Goal: Navigation & Orientation: Understand site structure

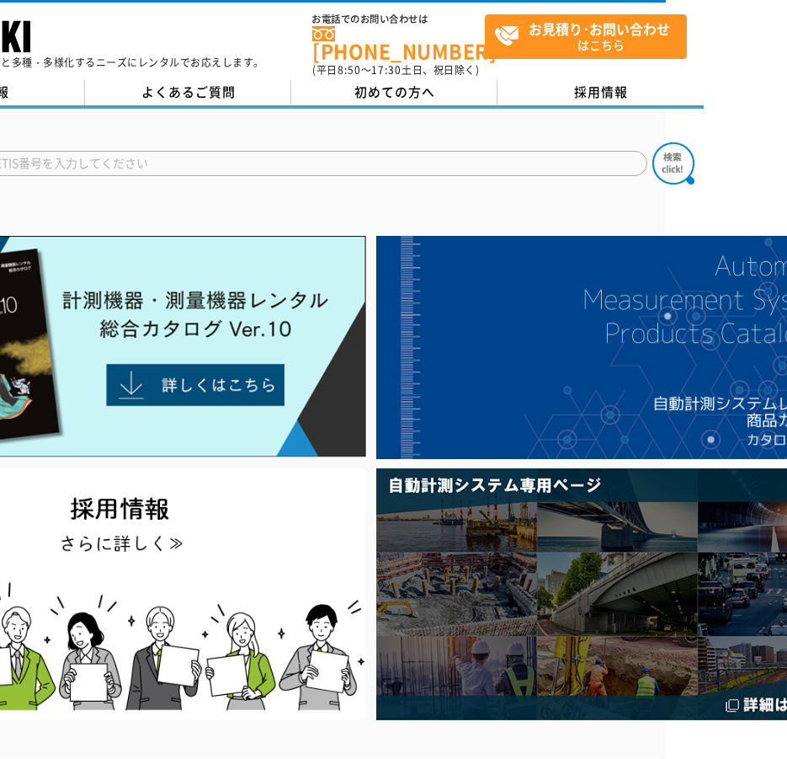
scroll to position [0, 198]
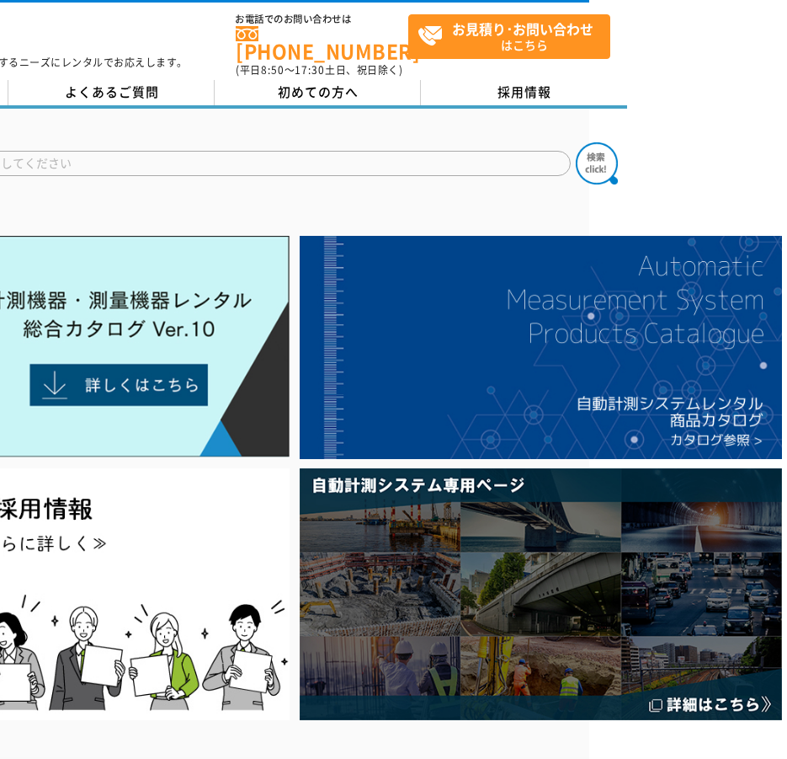
drag, startPoint x: 241, startPoint y: 121, endPoint x: 367, endPoint y: 108, distance: 127.1
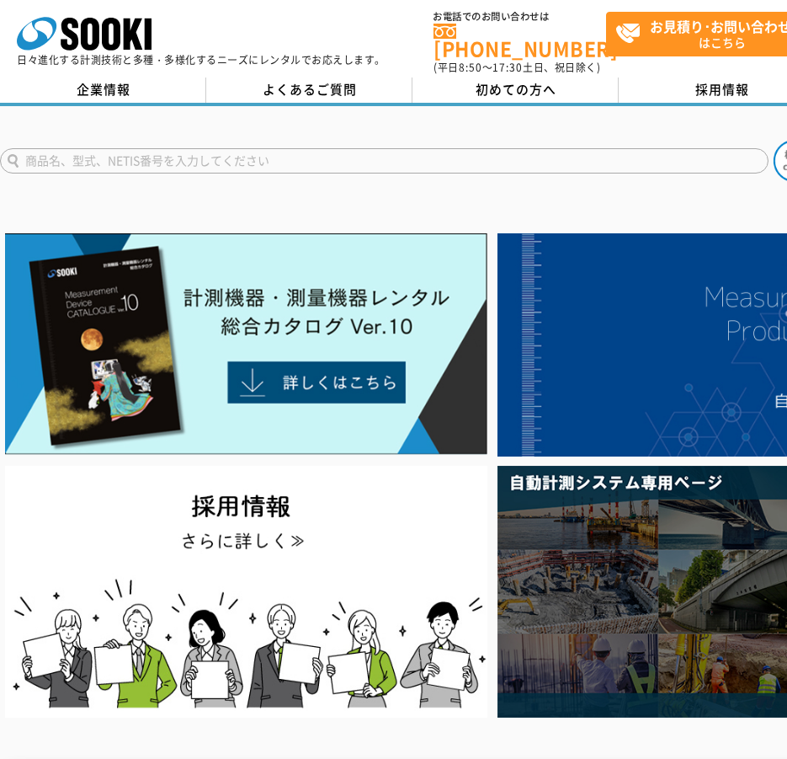
drag, startPoint x: 188, startPoint y: 137, endPoint x: 207, endPoint y: 121, distance: 25.1
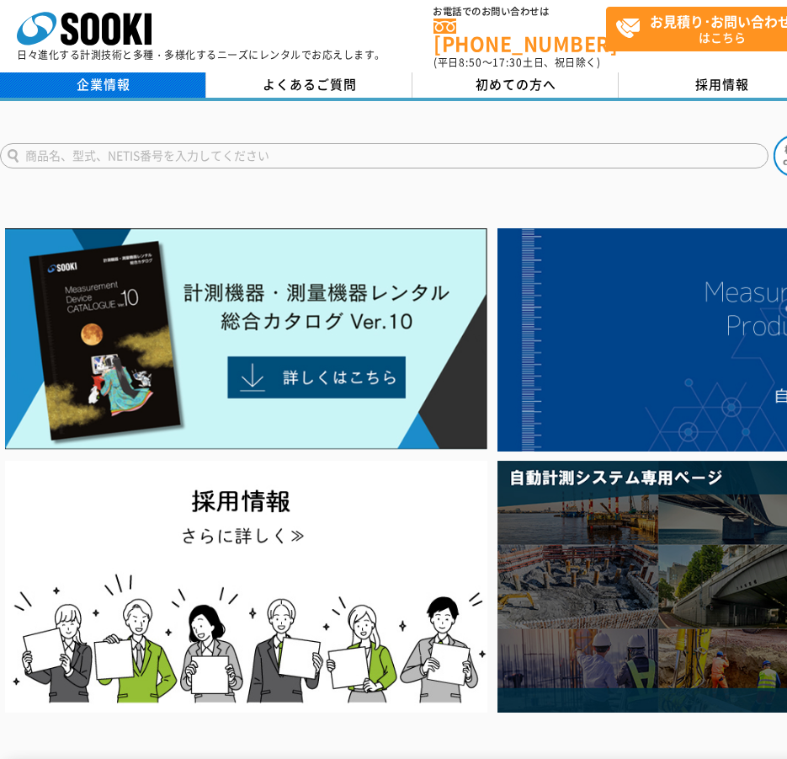
click at [183, 82] on link "企業情報" at bounding box center [103, 84] width 206 height 25
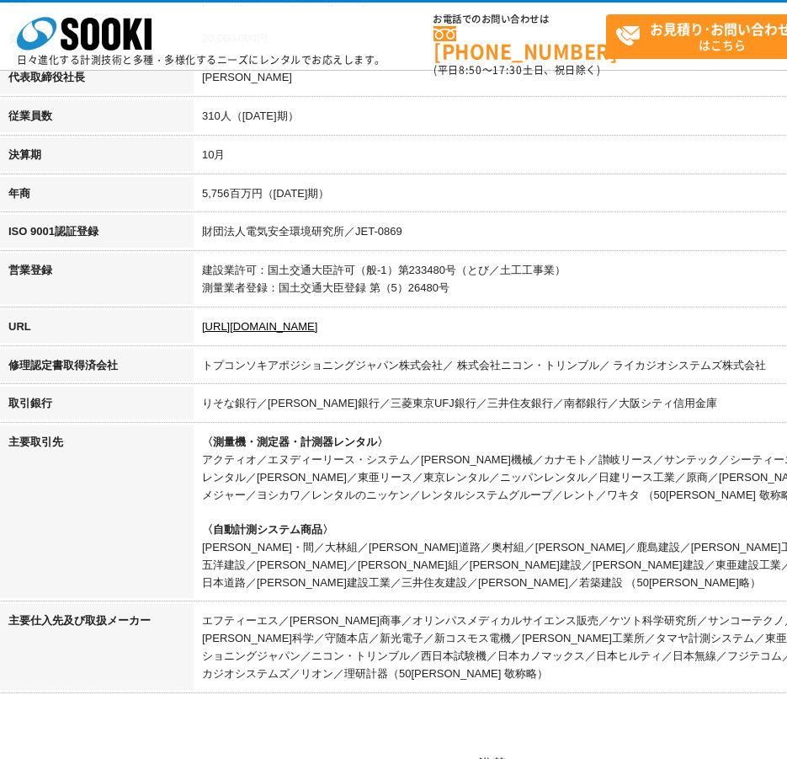
scroll to position [505, 0]
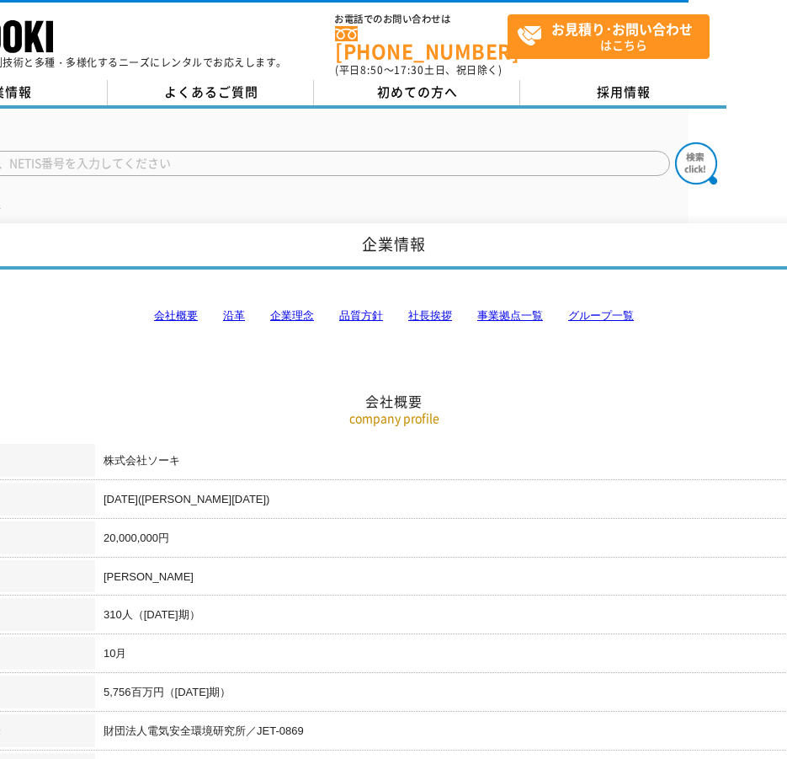
drag, startPoint x: 322, startPoint y: 482, endPoint x: 448, endPoint y: -93, distance: 589.0
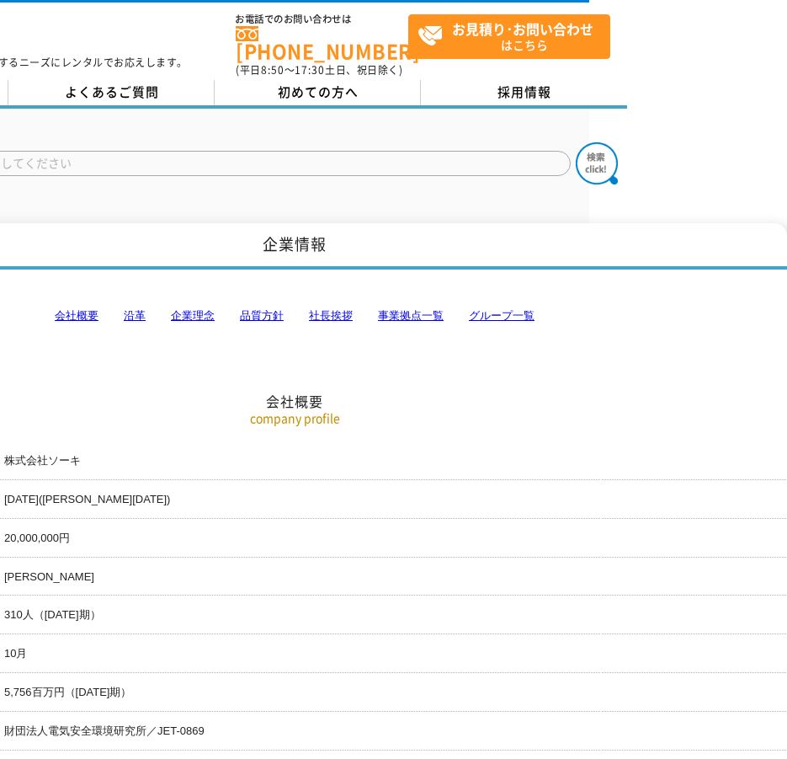
click at [436, 309] on link "事業拠点一覧" at bounding box center [411, 315] width 66 height 13
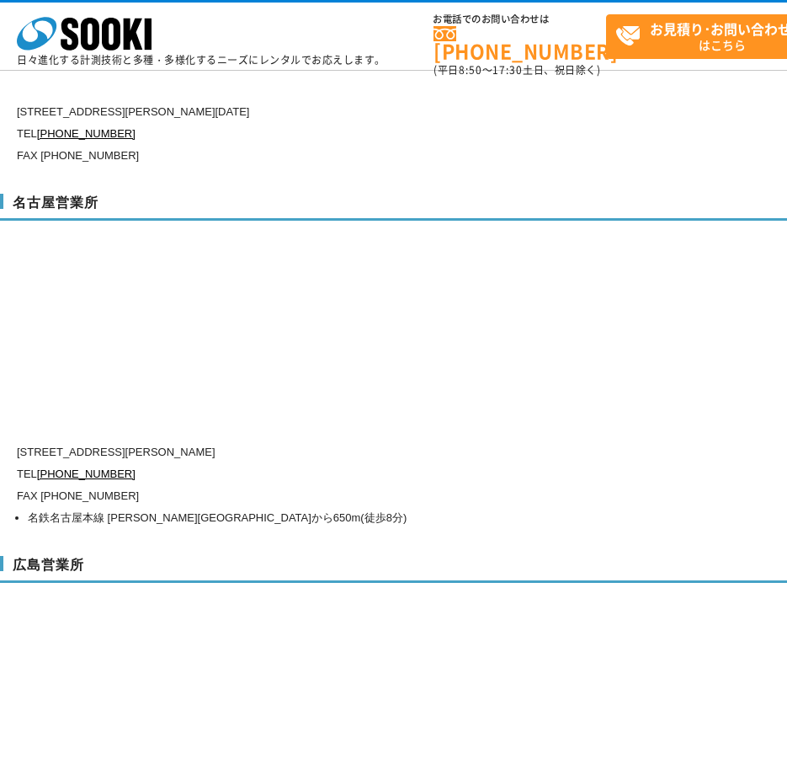
scroll to position [7577, 0]
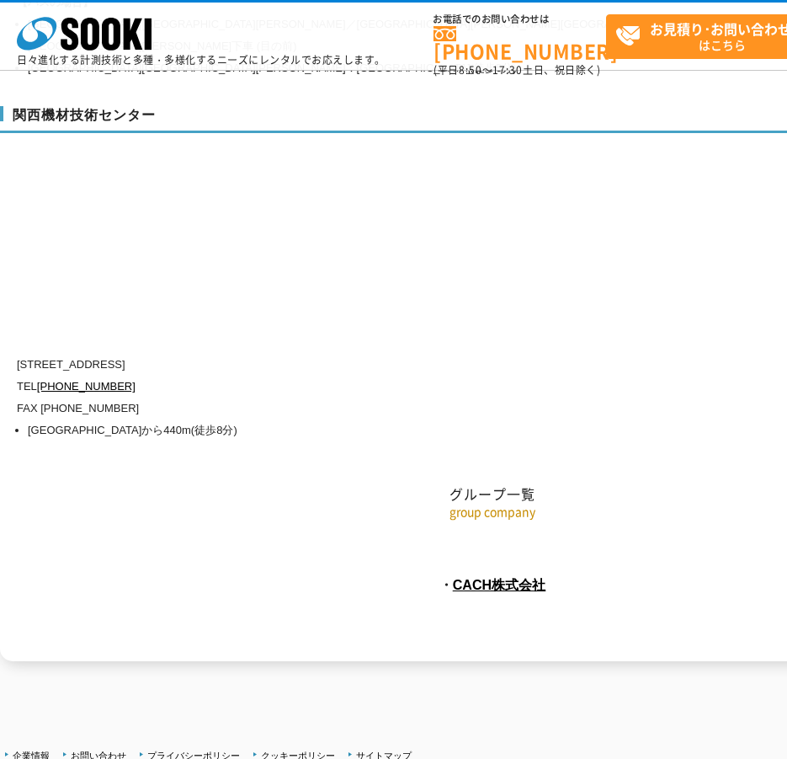
drag, startPoint x: 515, startPoint y: 308, endPoint x: 292, endPoint y: 633, distance: 393.9
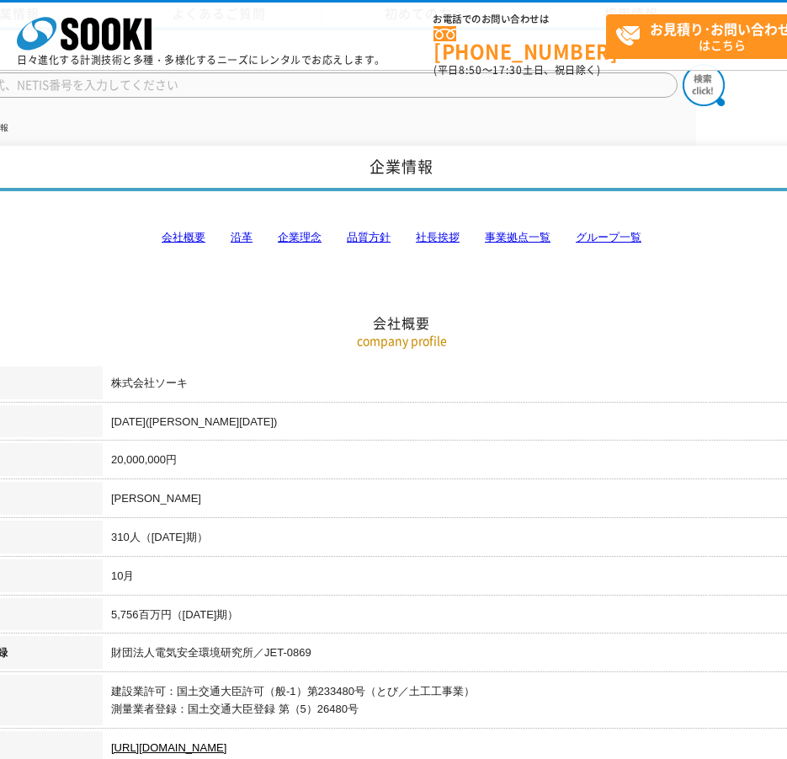
scroll to position [0, 198]
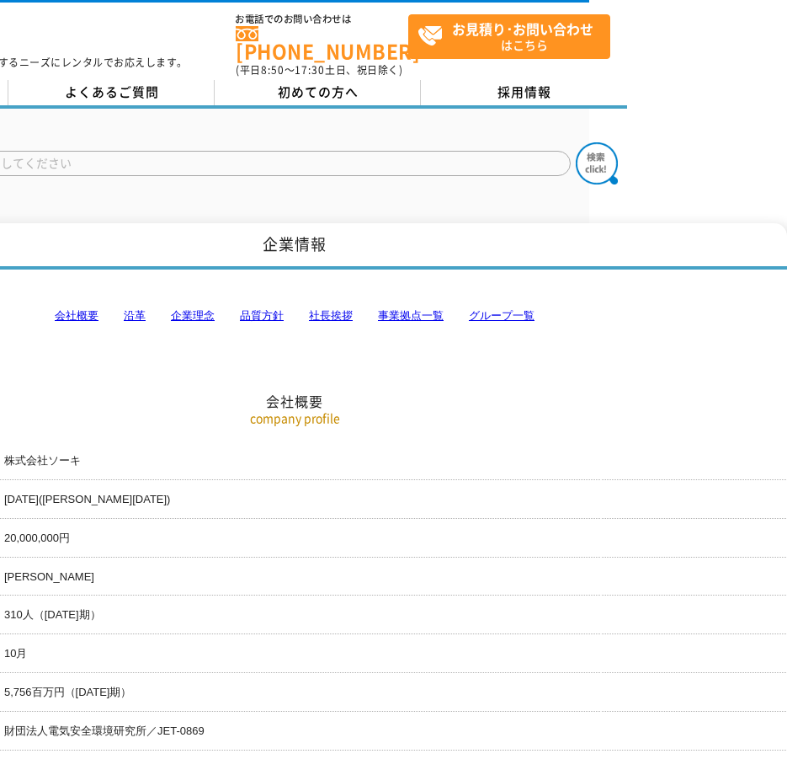
drag, startPoint x: 340, startPoint y: 62, endPoint x: 356, endPoint y: 18, distance: 47.4
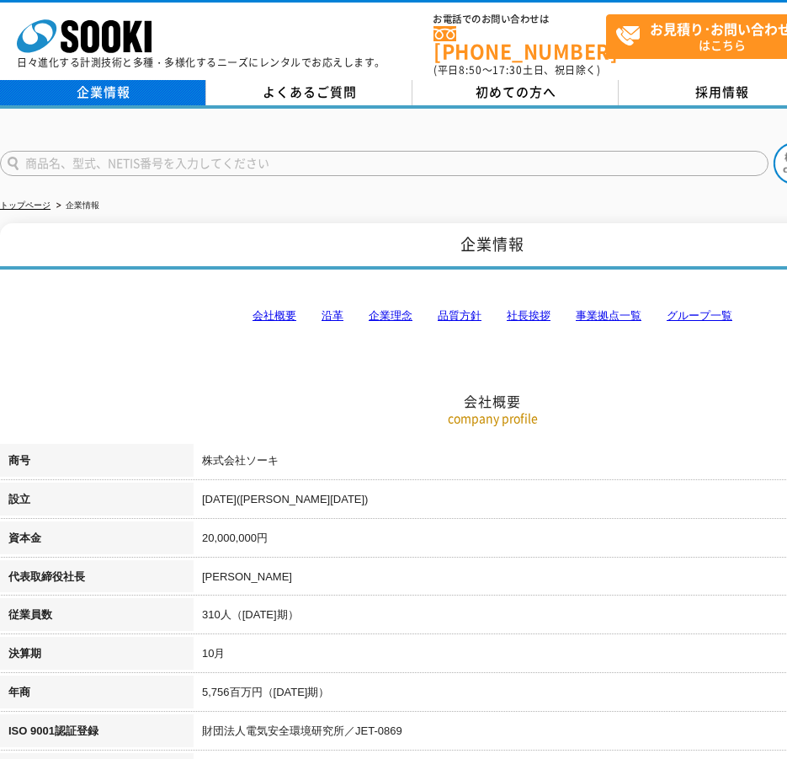
click at [164, 80] on link "企業情報" at bounding box center [103, 92] width 206 height 25
click at [398, 309] on link "企業理念" at bounding box center [391, 315] width 44 height 13
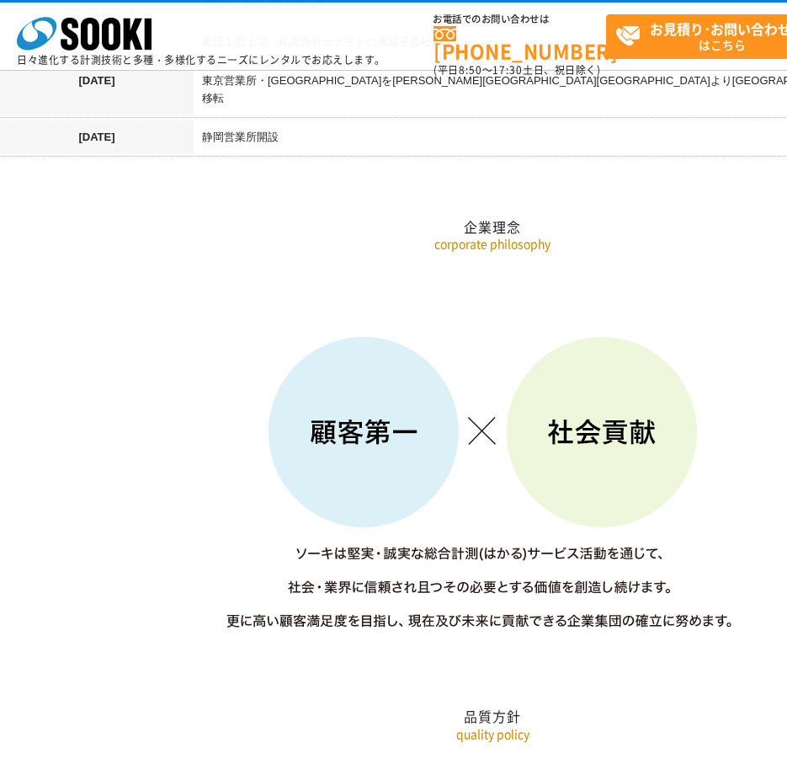
scroll to position [2321, 0]
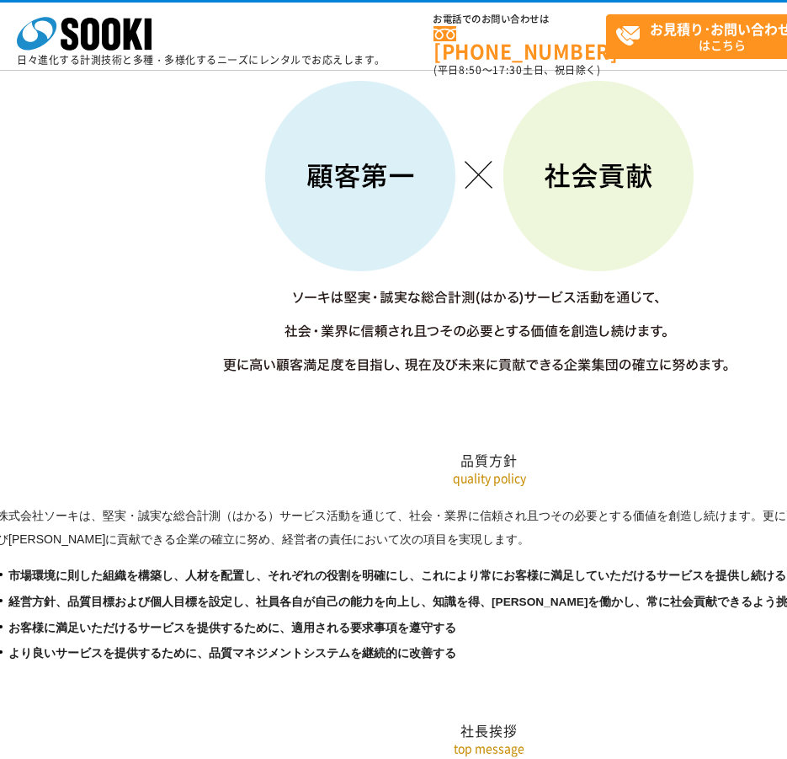
drag, startPoint x: 515, startPoint y: 472, endPoint x: 522, endPoint y: 522, distance: 51.1
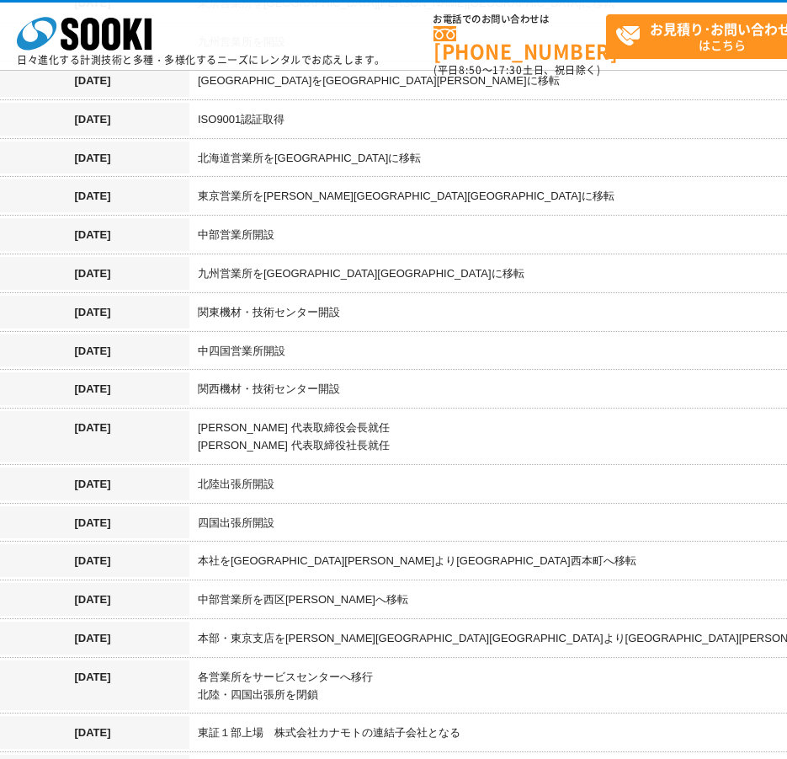
drag, startPoint x: 522, startPoint y: 496, endPoint x: 517, endPoint y: 262, distance: 234.2
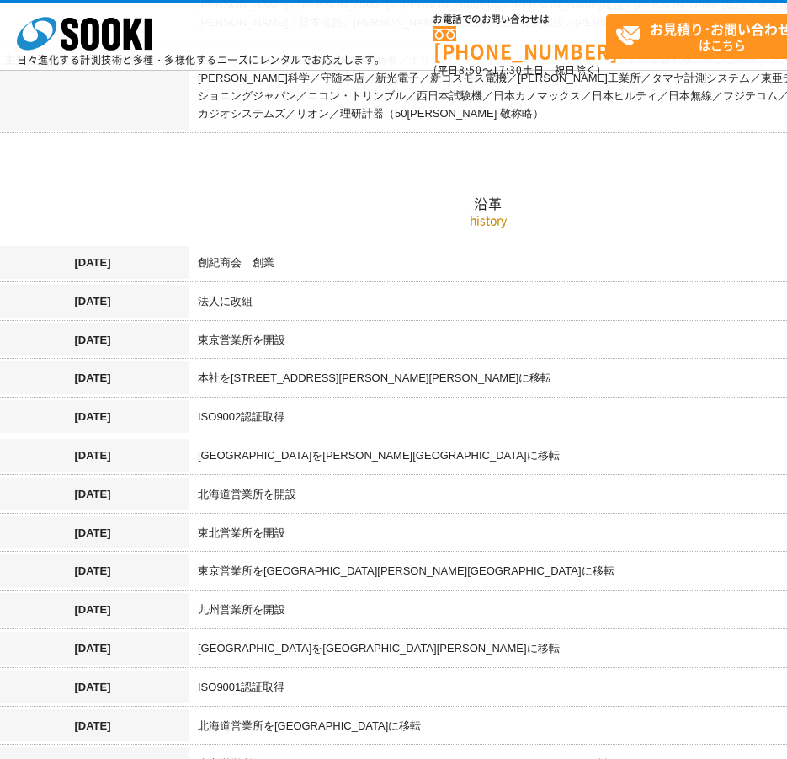
drag, startPoint x: 516, startPoint y: 325, endPoint x: 520, endPoint y: 408, distance: 83.4
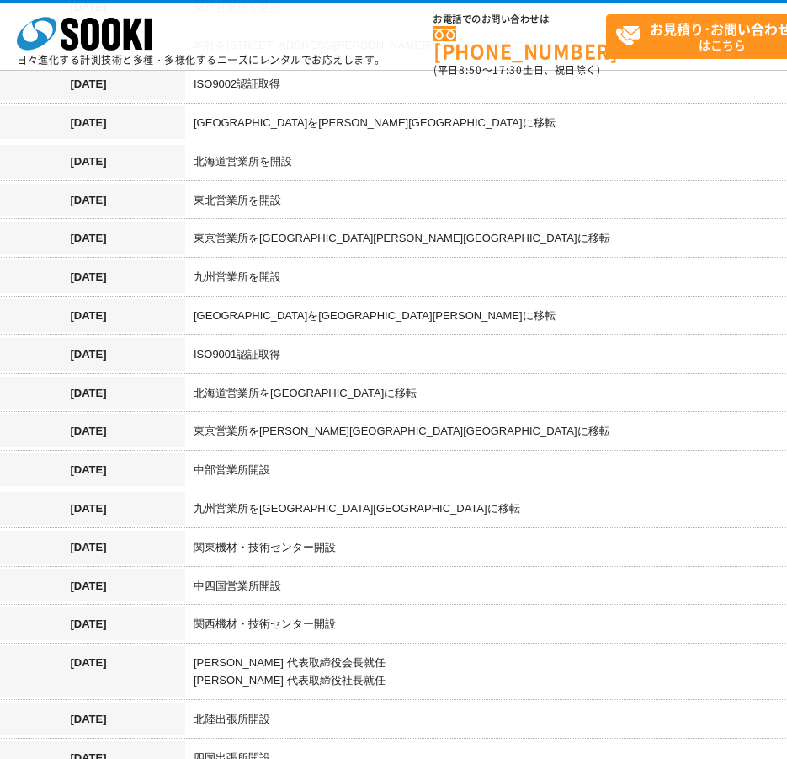
drag, startPoint x: 307, startPoint y: 304, endPoint x: 325, endPoint y: 398, distance: 95.1
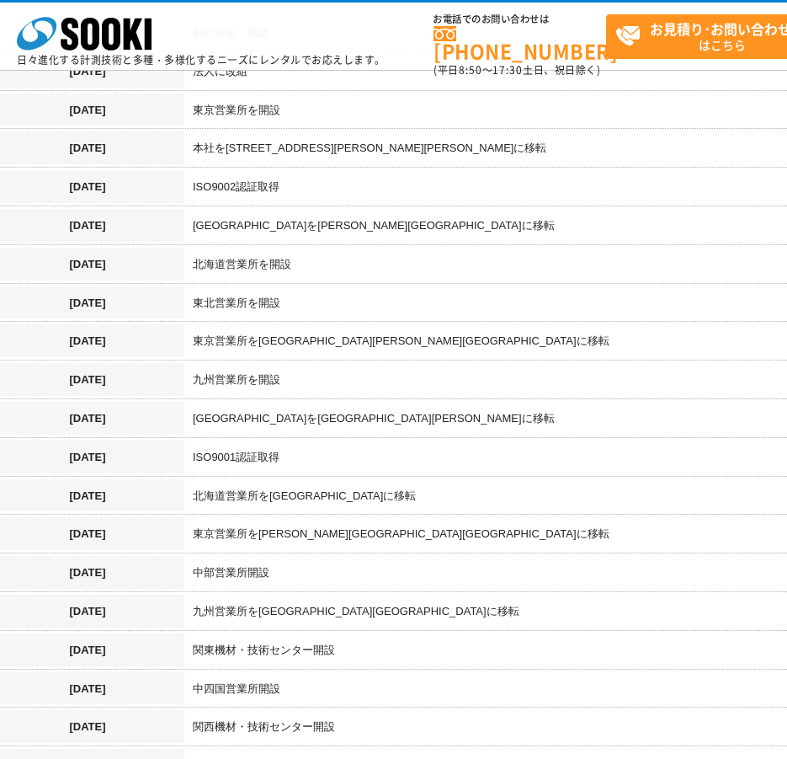
drag, startPoint x: 331, startPoint y: 444, endPoint x: 326, endPoint y: 300, distance: 144.1
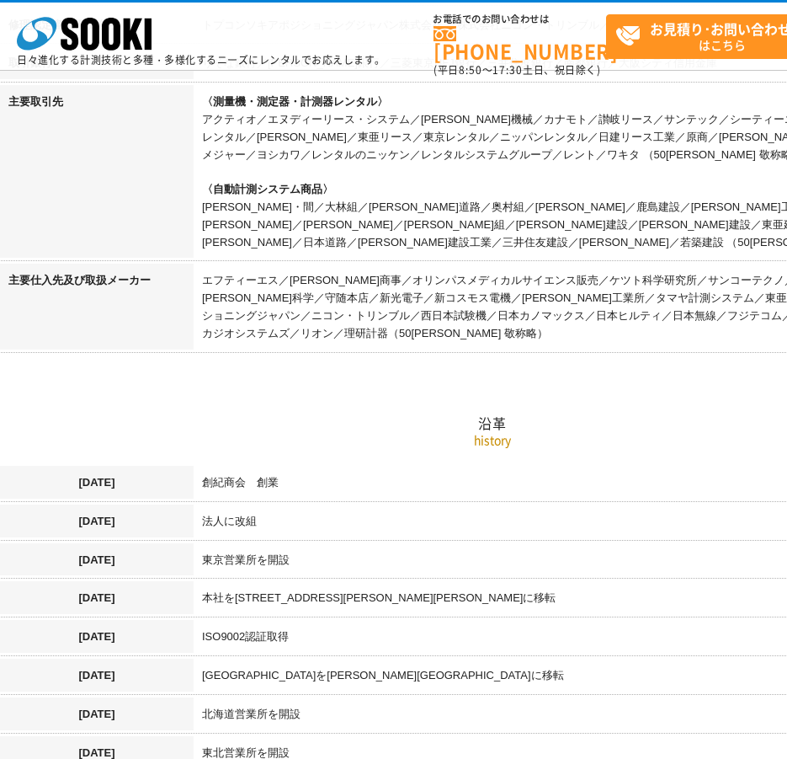
scroll to position [0, 0]
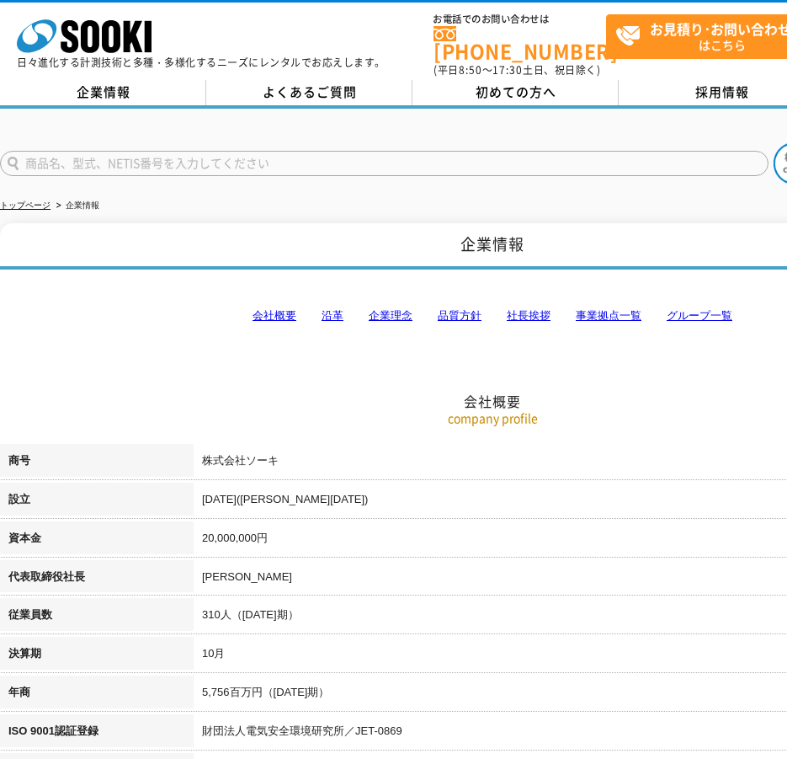
drag, startPoint x: 323, startPoint y: 351, endPoint x: 172, endPoint y: 52, distance: 335.2
click at [131, 80] on link "企業情報" at bounding box center [103, 92] width 206 height 25
drag, startPoint x: 669, startPoint y: 164, endPoint x: 313, endPoint y: 74, distance: 366.7
type input "商品名、型式、NETIS番号を入力してください"
drag, startPoint x: 325, startPoint y: 72, endPoint x: 812, endPoint y: 68, distance: 486.8
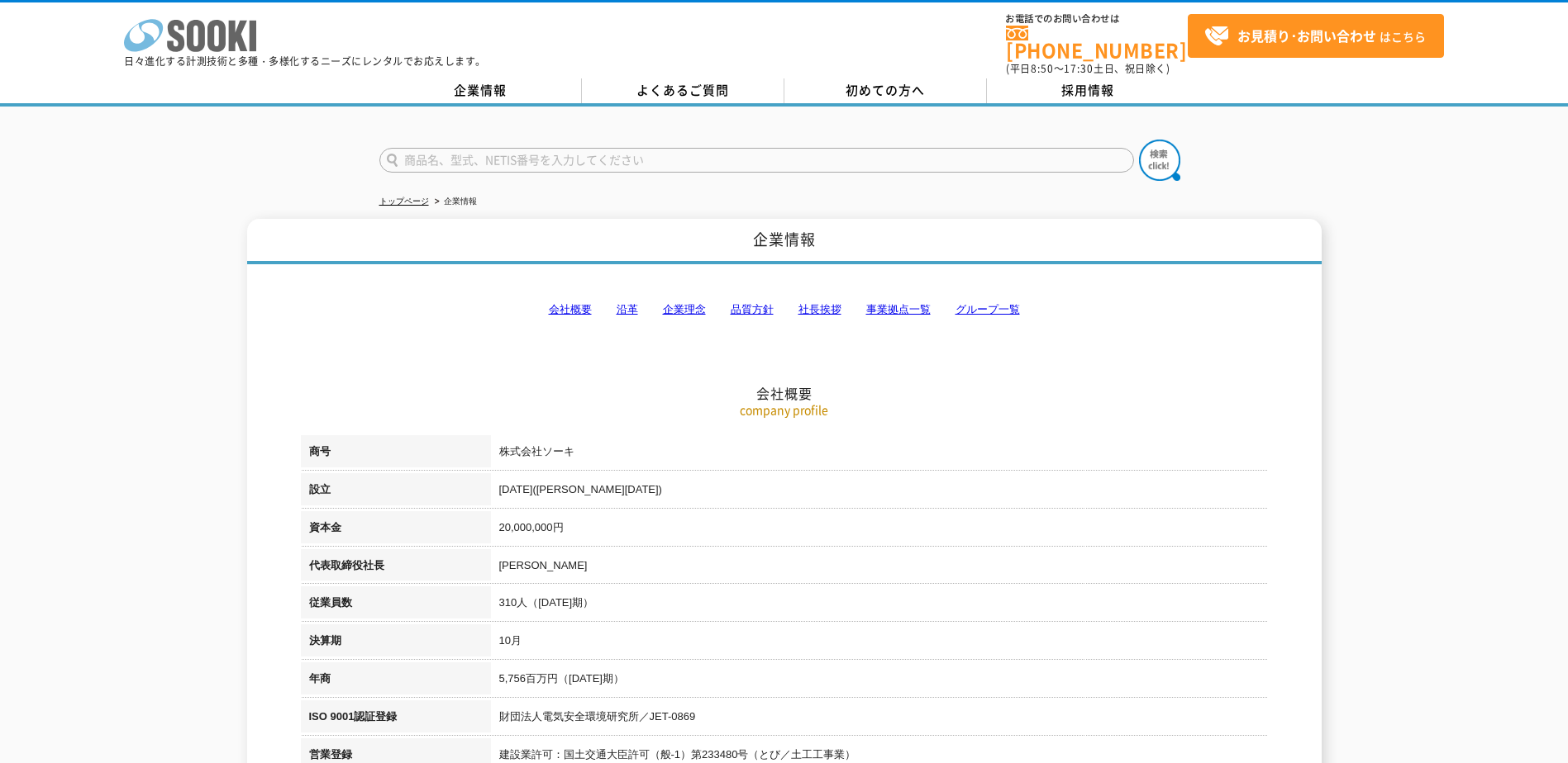
click at [207, 27] on icon "株式会社 ソーキ" at bounding box center [189, 35] width 132 height 33
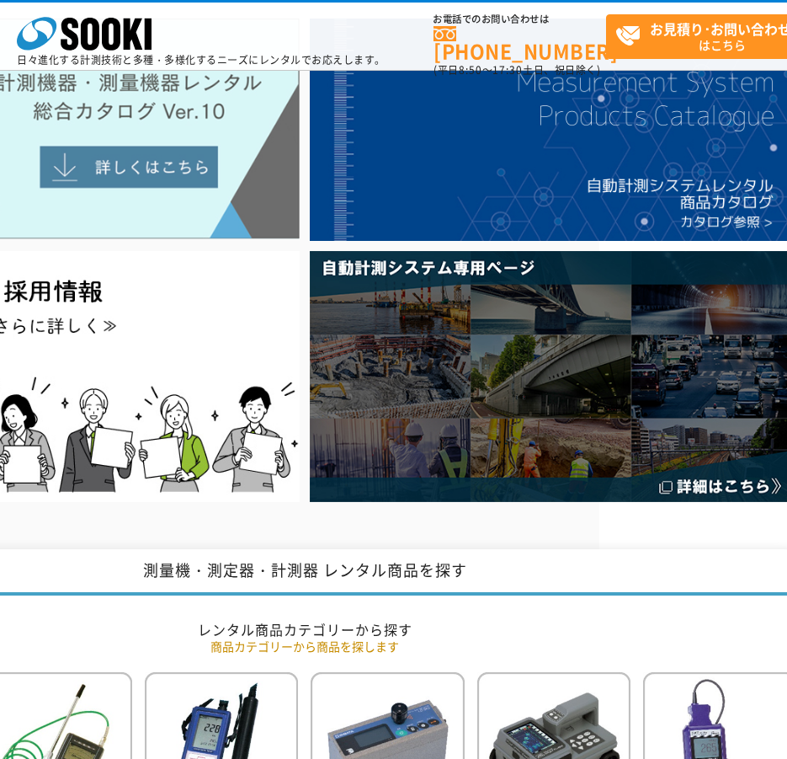
scroll to position [0, 198]
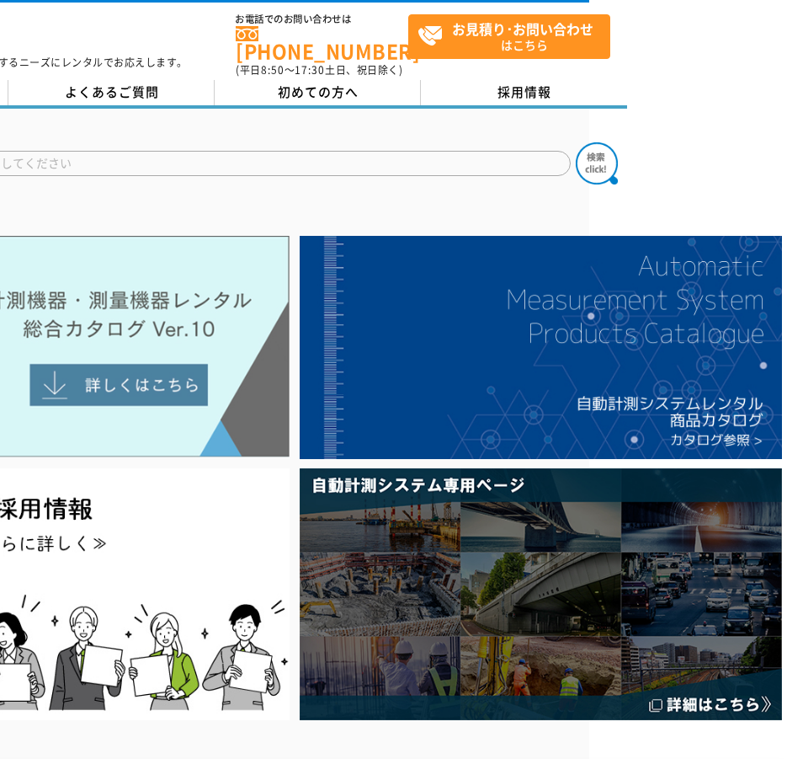
drag, startPoint x: 149, startPoint y: 510, endPoint x: 241, endPoint y: 382, distance: 158.2
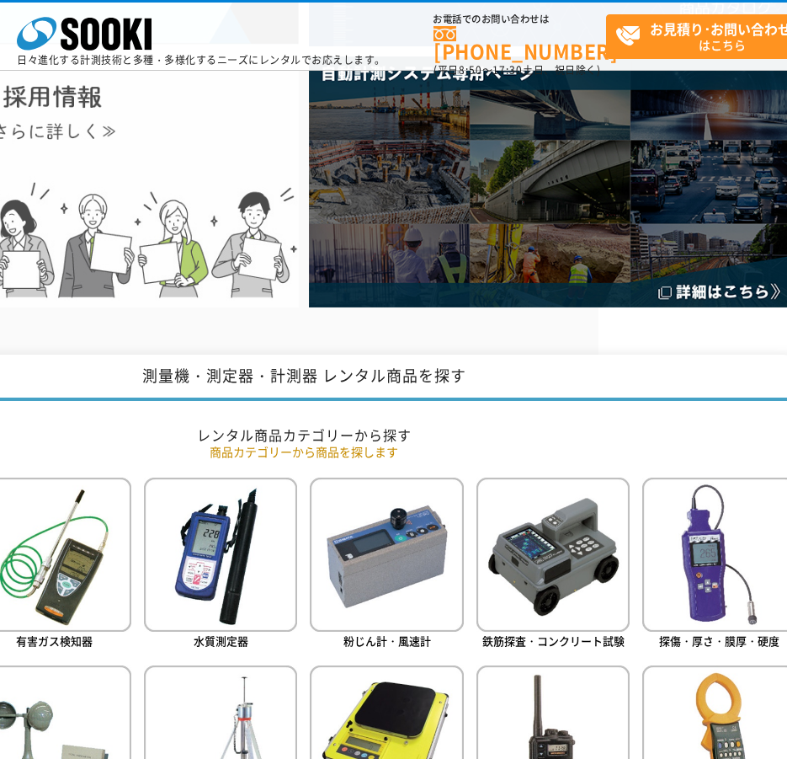
drag, startPoint x: 262, startPoint y: 185, endPoint x: 250, endPoint y: 273, distance: 88.4
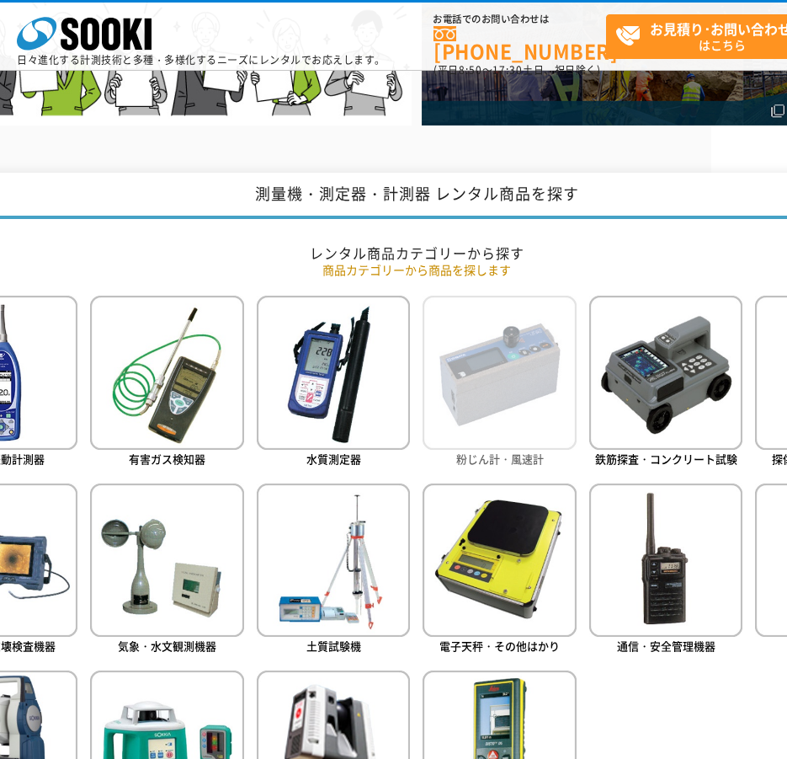
drag, startPoint x: 441, startPoint y: 367, endPoint x: 362, endPoint y: 323, distance: 90.9
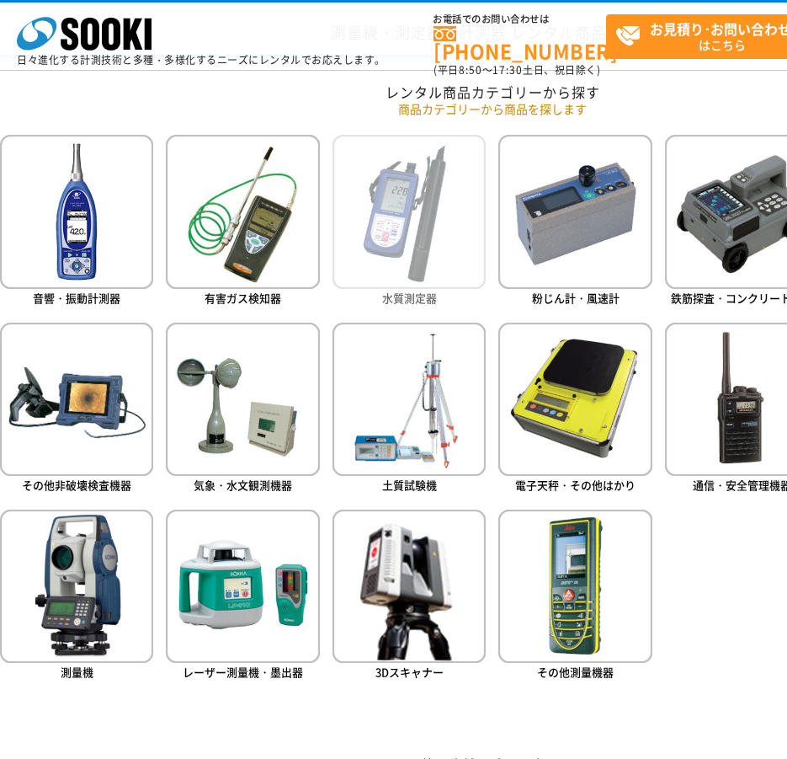
scroll to position [705, 0]
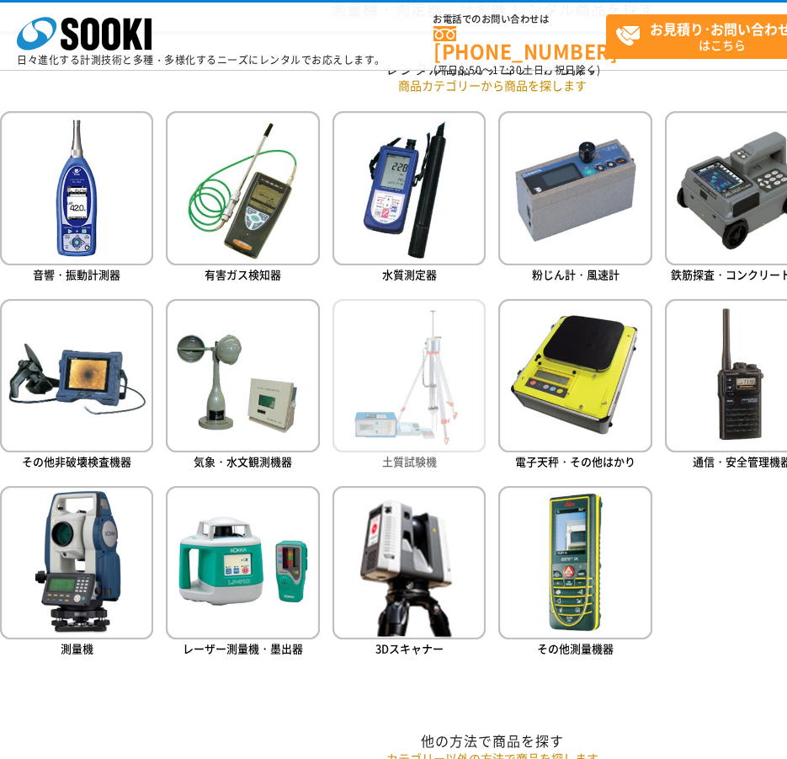
drag, startPoint x: 441, startPoint y: 285, endPoint x: 349, endPoint y: 319, distance: 98.9
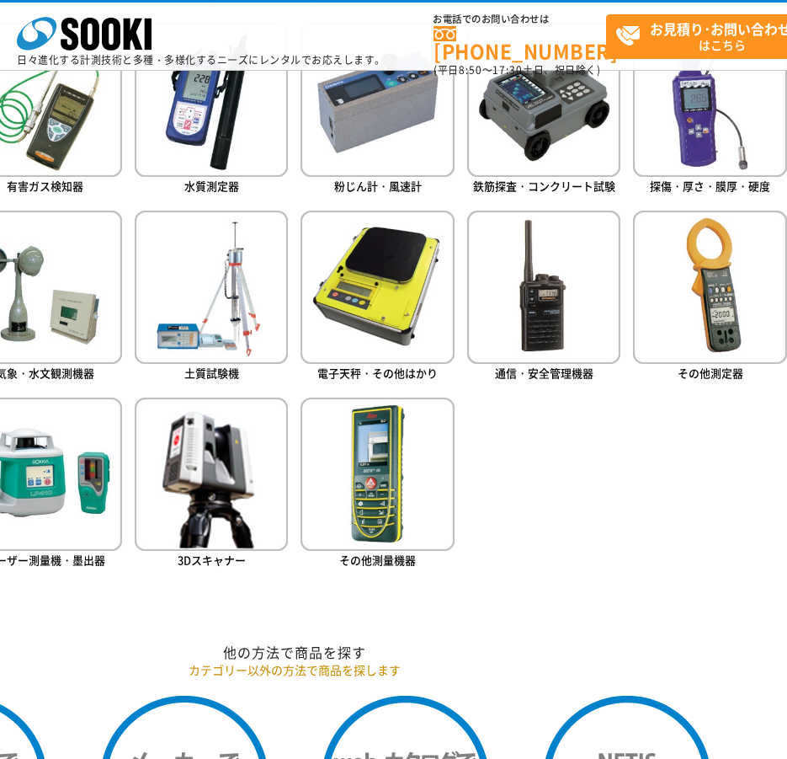
drag, startPoint x: 335, startPoint y: 658, endPoint x: 435, endPoint y: 709, distance: 112.6
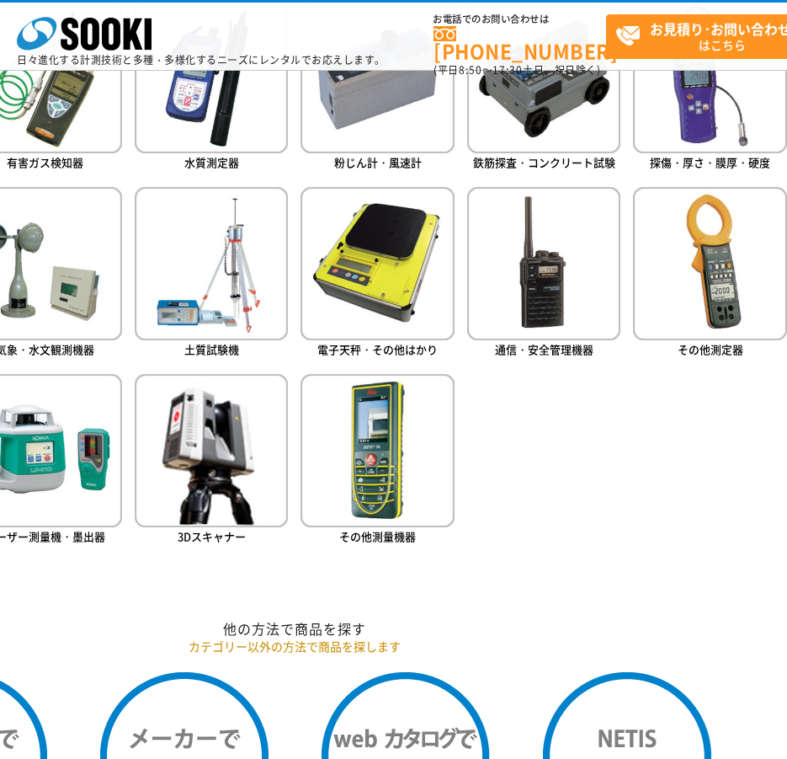
scroll to position [811, 99]
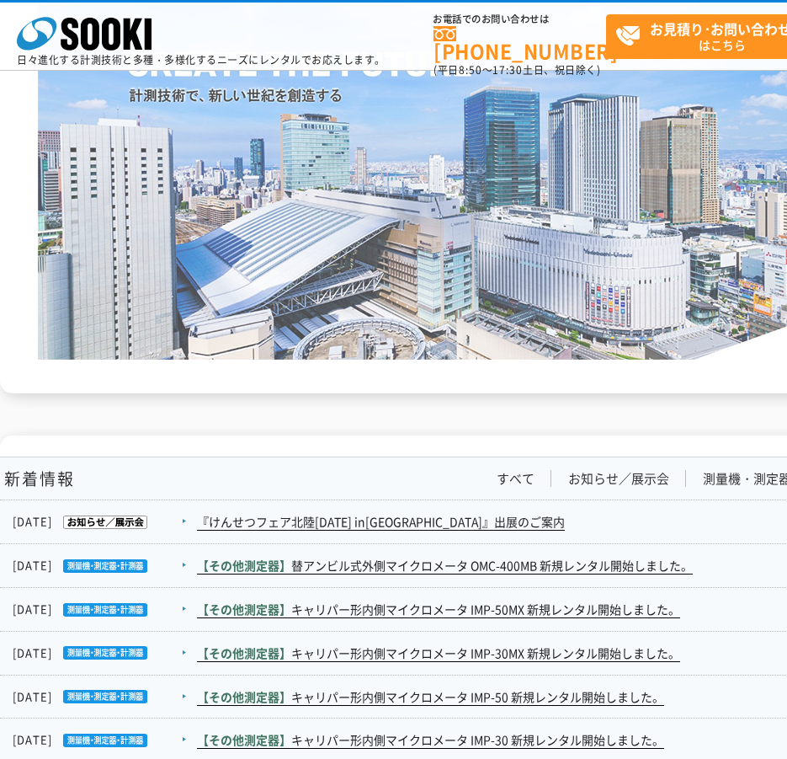
drag, startPoint x: 627, startPoint y: 407, endPoint x: 444, endPoint y: 472, distance: 193.9
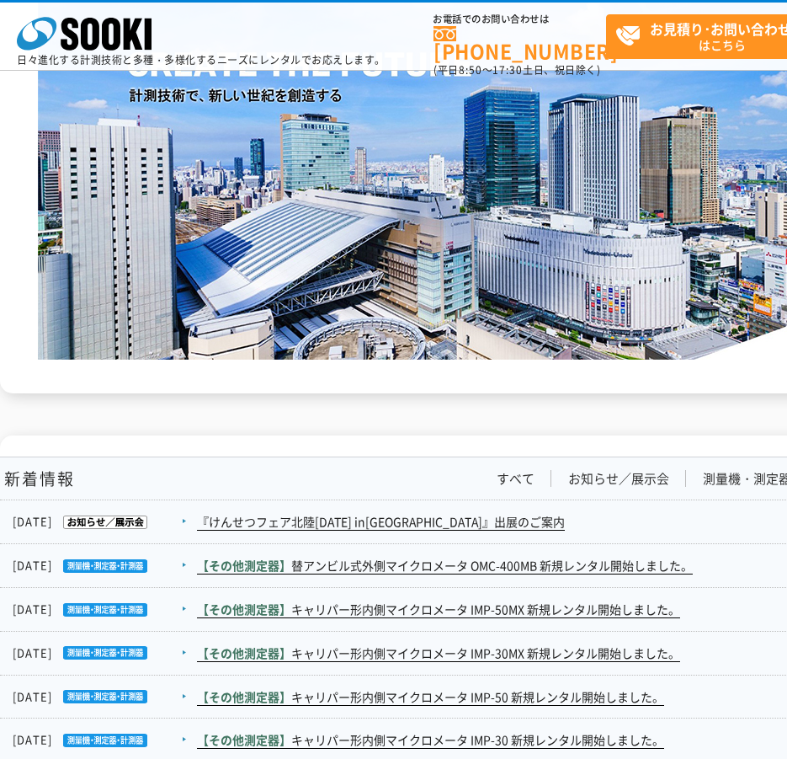
scroll to position [2364, 0]
